Goal: Find specific page/section: Find specific page/section

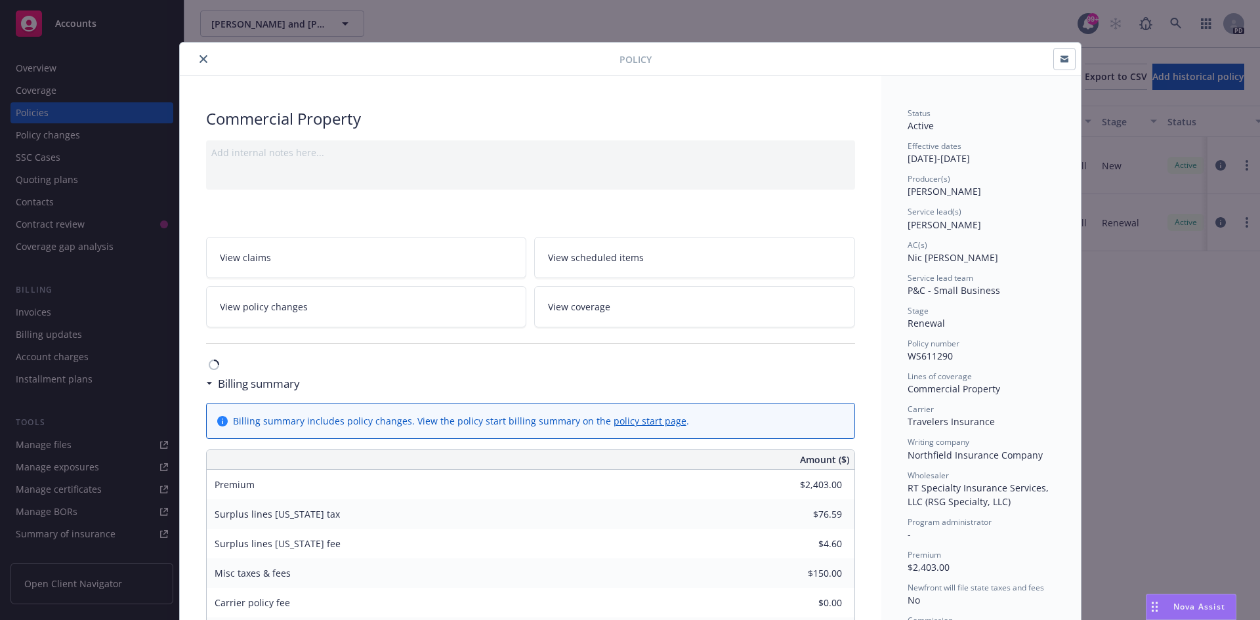
scroll to position [39, 0]
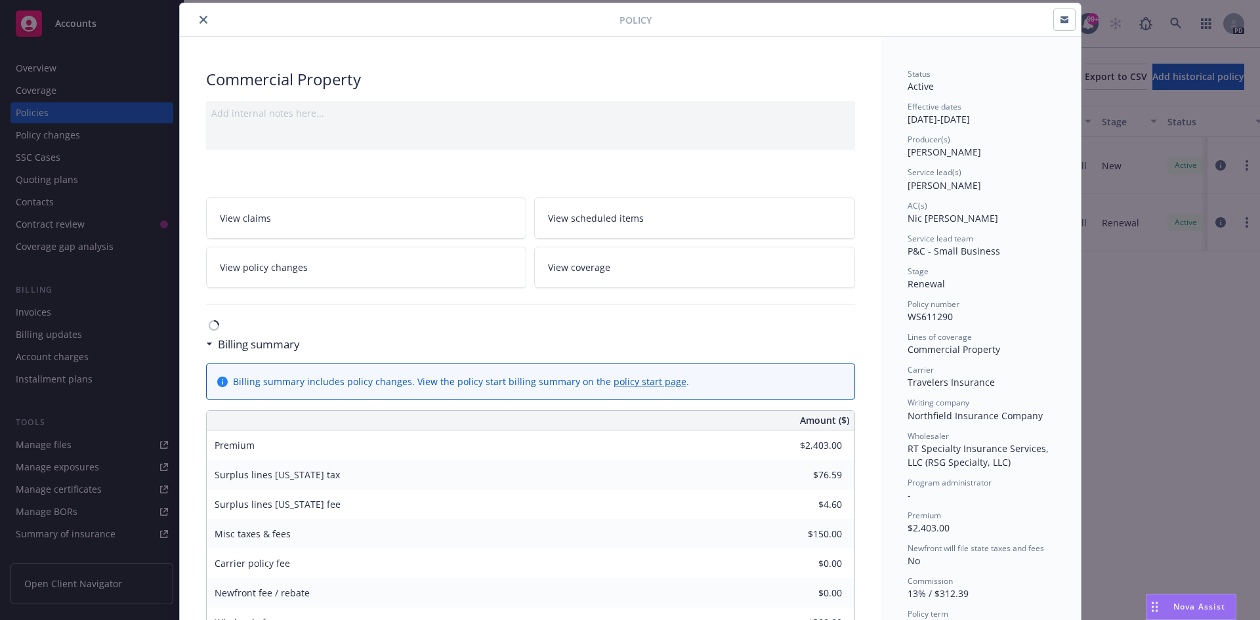
click at [199, 20] on icon "close" at bounding box center [203, 20] width 8 height 8
